Goal: Entertainment & Leisure: Consume media (video, audio)

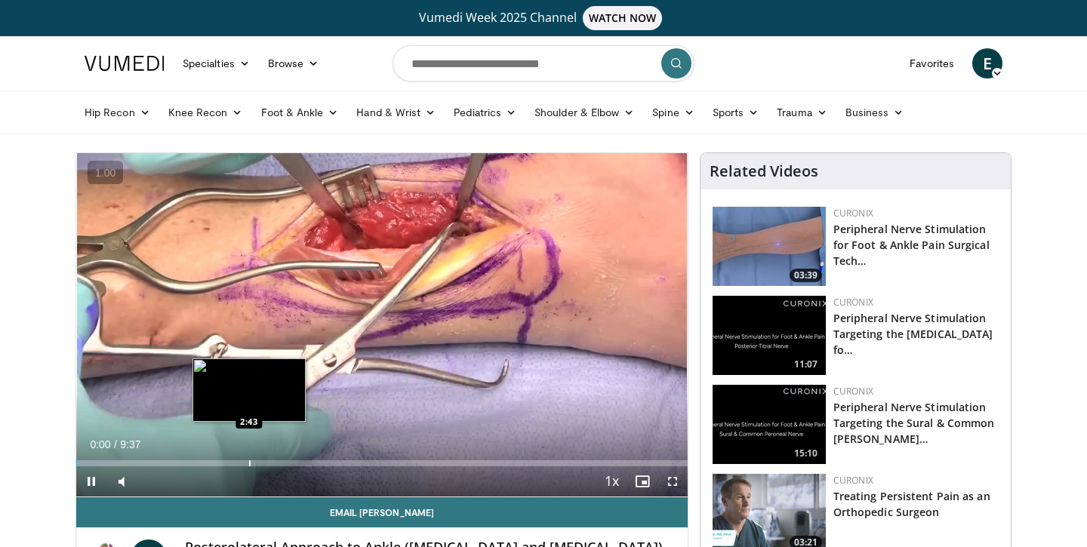
click at [249, 463] on div "Progress Bar" at bounding box center [250, 464] width 2 height 6
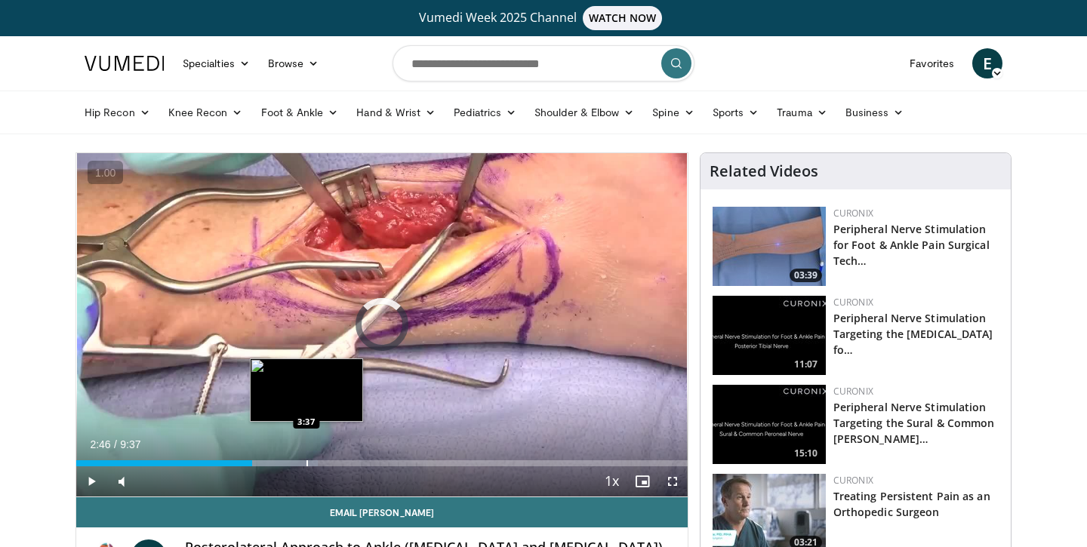
click at [307, 461] on div "Progress Bar" at bounding box center [308, 464] width 2 height 6
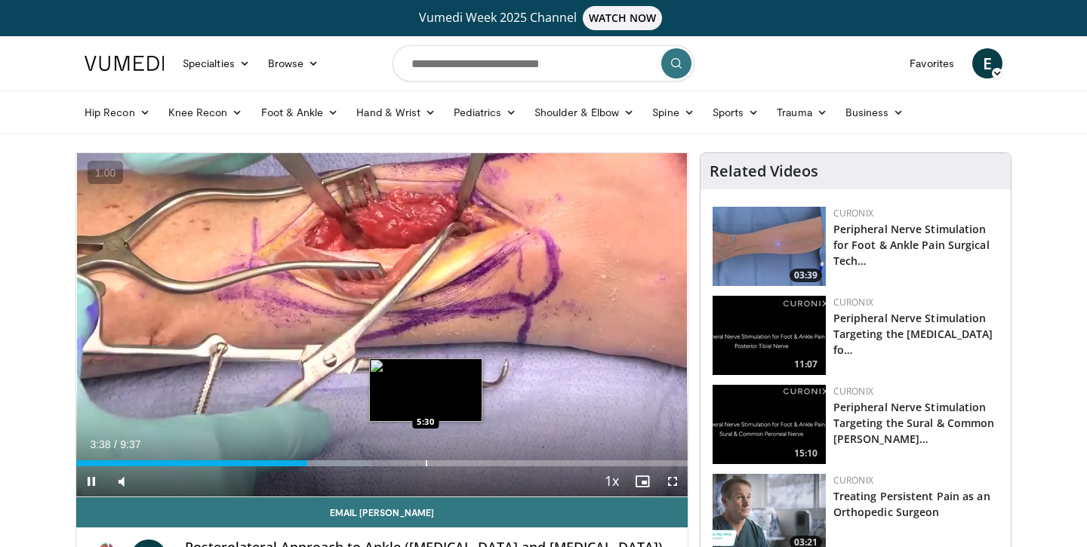
click at [425, 458] on div "Loaded : 48.45% 3:38 5:30" at bounding box center [382, 459] width 612 height 14
